Goal: Subscribe to service/newsletter

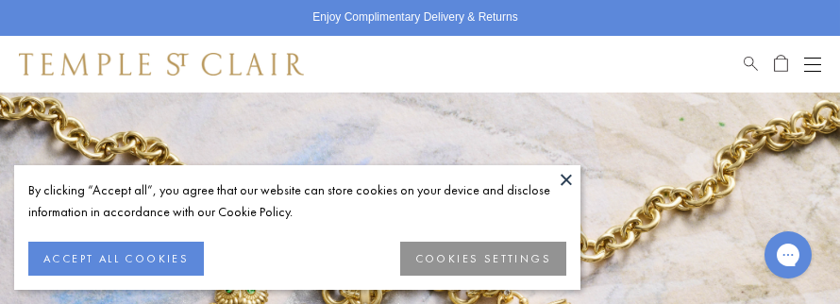
click at [563, 187] on button at bounding box center [566, 179] width 28 height 28
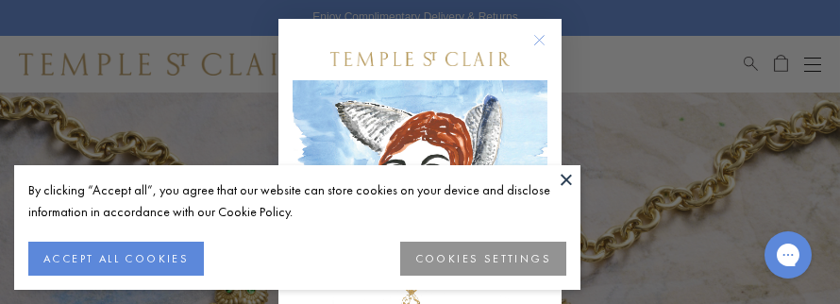
click at [563, 187] on button at bounding box center [566, 179] width 28 height 28
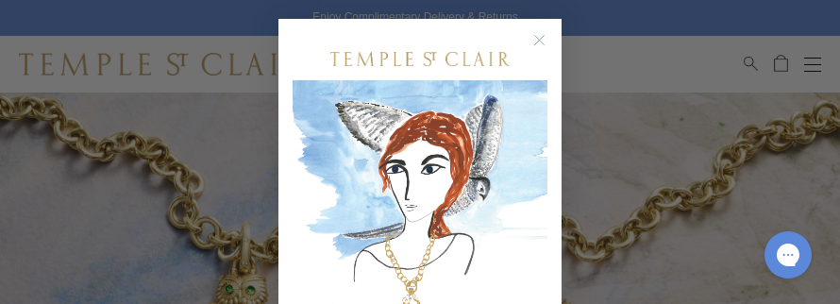
scroll to position [314, 0]
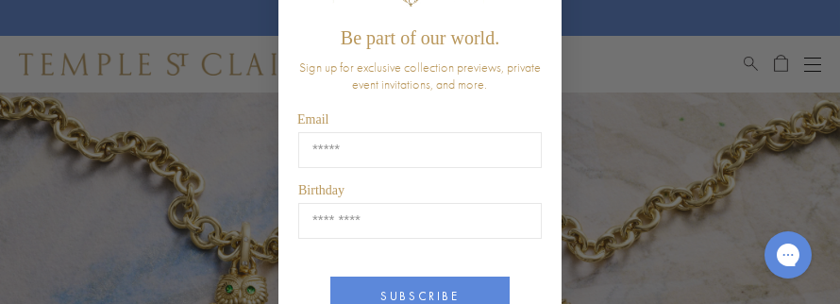
click at [514, 258] on div "SUBSCRIBE" at bounding box center [420, 289] width 255 height 62
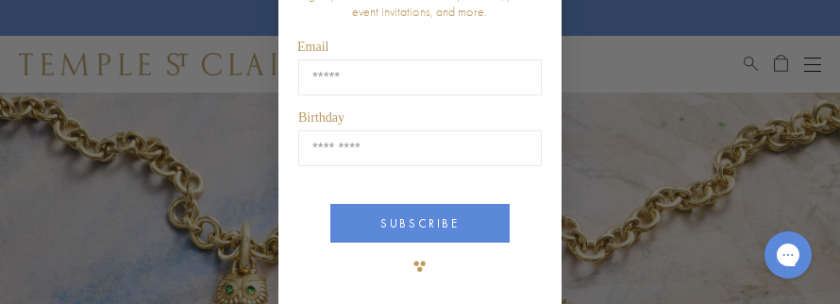
scroll to position [405, 0]
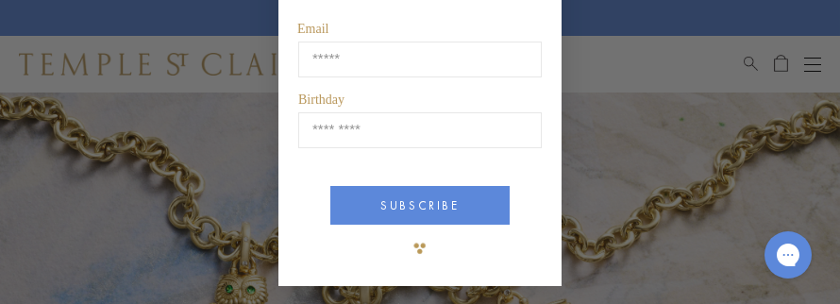
click at [421, 248] on img "POPUP Form" at bounding box center [420, 248] width 38 height 38
click at [419, 247] on img "POPUP Form" at bounding box center [420, 248] width 38 height 38
click at [788, 268] on button "Chat with us" at bounding box center [788, 255] width 52 height 52
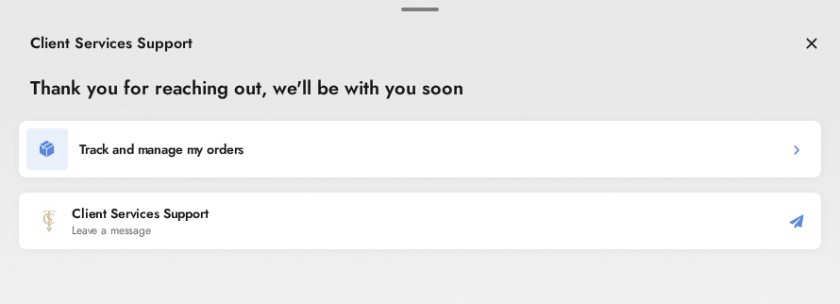
scroll to position [0, 0]
click at [788, 268] on div at bounding box center [420, 283] width 840 height 38
click at [811, 47] on icon "Close the chat window" at bounding box center [811, 43] width 19 height 23
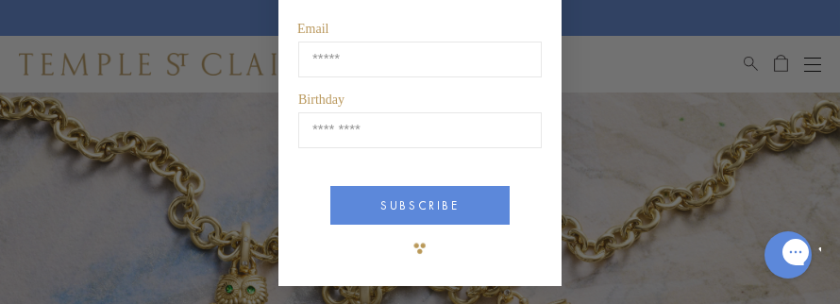
click at [577, 165] on div "Close dialog Be part of our world. Sign up for exclusive collection previews, p…" at bounding box center [420, 152] width 840 height 304
drag, startPoint x: 544, startPoint y: 164, endPoint x: 543, endPoint y: 152, distance: 12.4
click at [543, 152] on div "Birthday" at bounding box center [420, 139] width 255 height 55
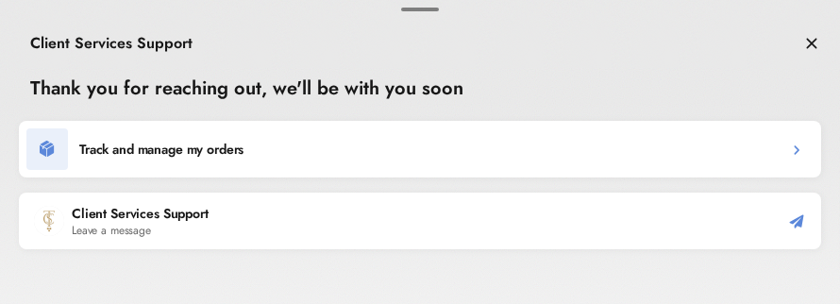
click at [785, 252] on div "Track and manage my orders Client Services Support Leave a message" at bounding box center [420, 221] width 840 height 200
click at [811, 49] on icon "Close the chat window" at bounding box center [811, 43] width 19 height 23
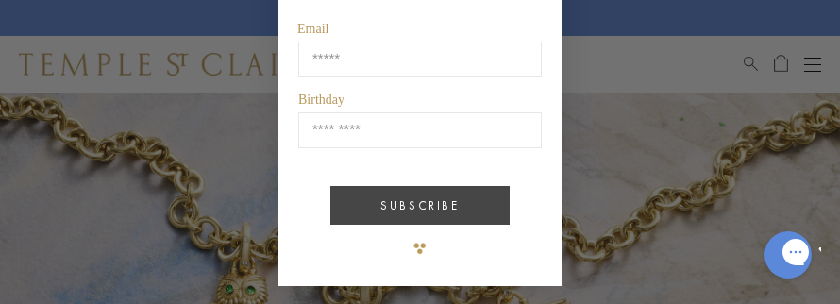
click at [378, 209] on button "SUBSCRIBE" at bounding box center [419, 205] width 179 height 39
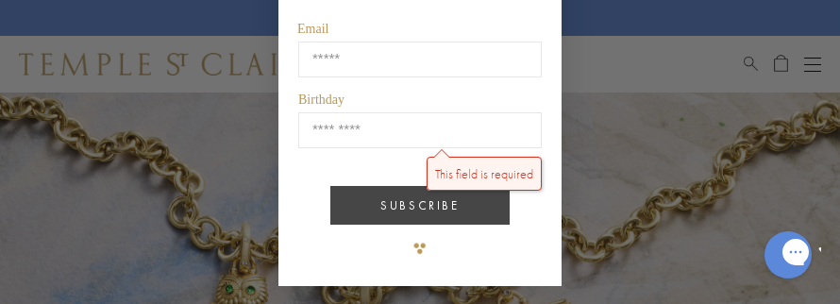
click at [378, 209] on button "SUBSCRIBE" at bounding box center [419, 205] width 179 height 39
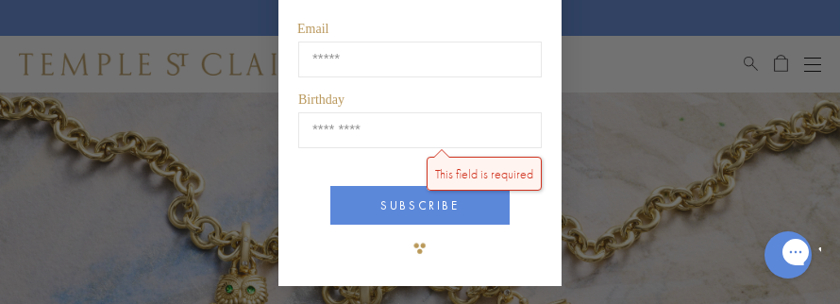
click at [415, 249] on img "POPUP Form" at bounding box center [420, 248] width 38 height 38
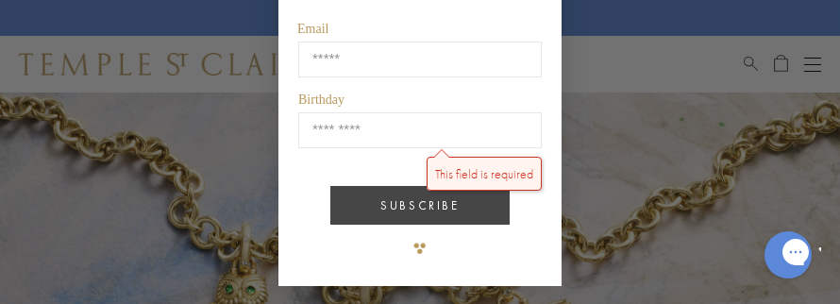
click at [428, 201] on button "SUBSCRIBE" at bounding box center [419, 205] width 179 height 39
